Goal: Find specific page/section: Find specific page/section

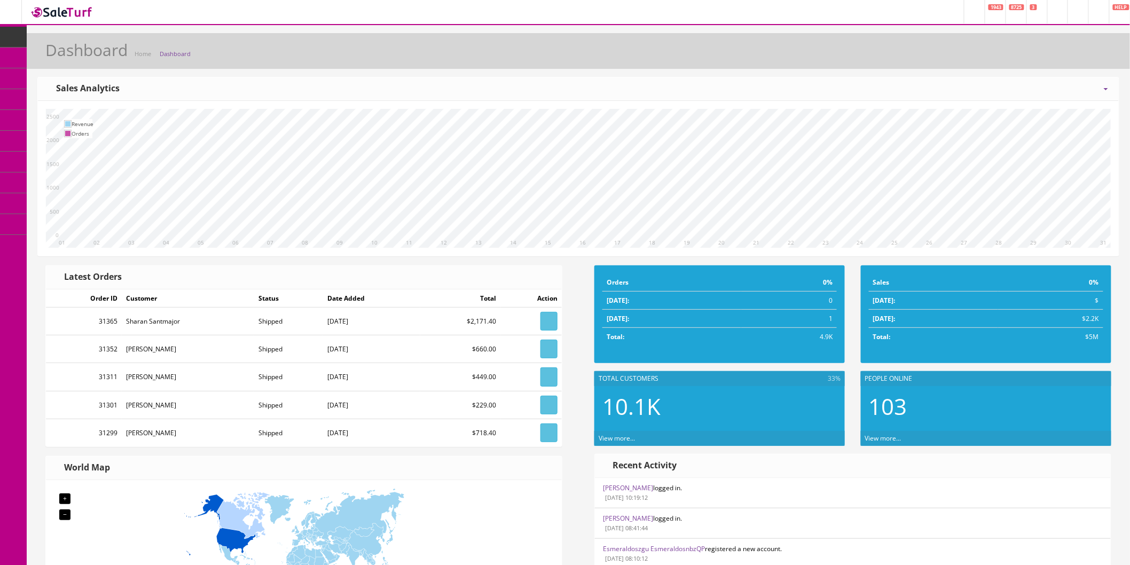
click at [54, 57] on link "Products" at bounding box center [83, 58] width 112 height 21
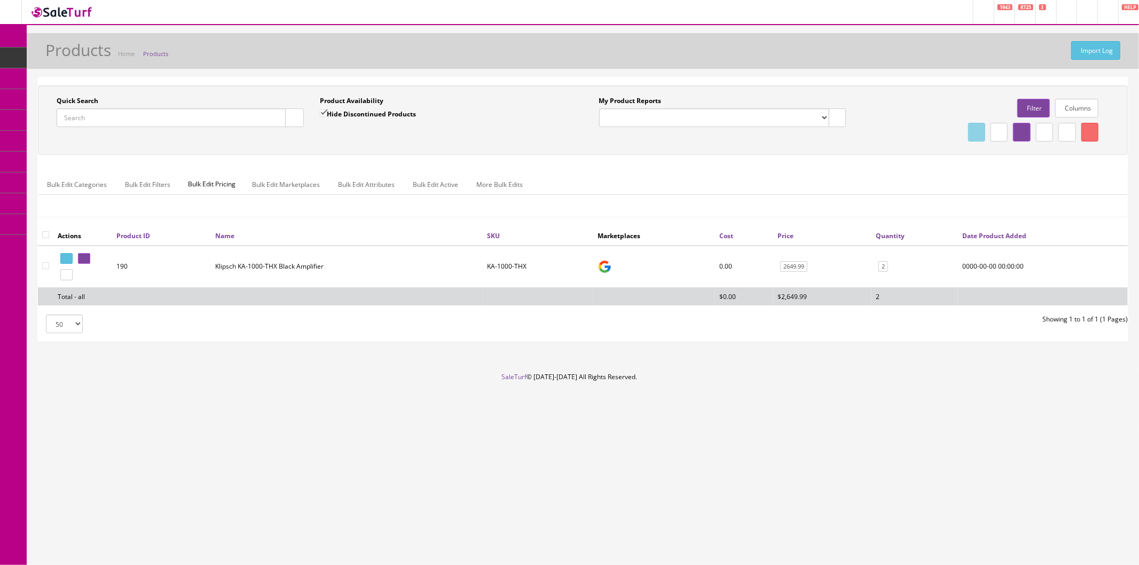
click at [139, 117] on input "Quick Search" at bounding box center [171, 117] width 229 height 19
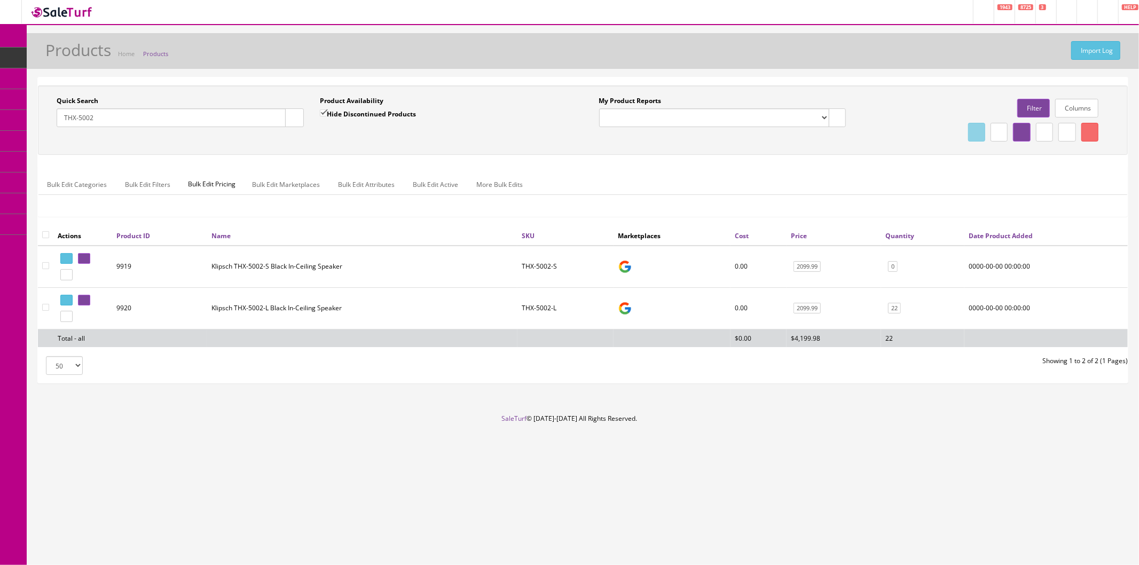
type input "THX-5002"
